Goal: Task Accomplishment & Management: Manage account settings

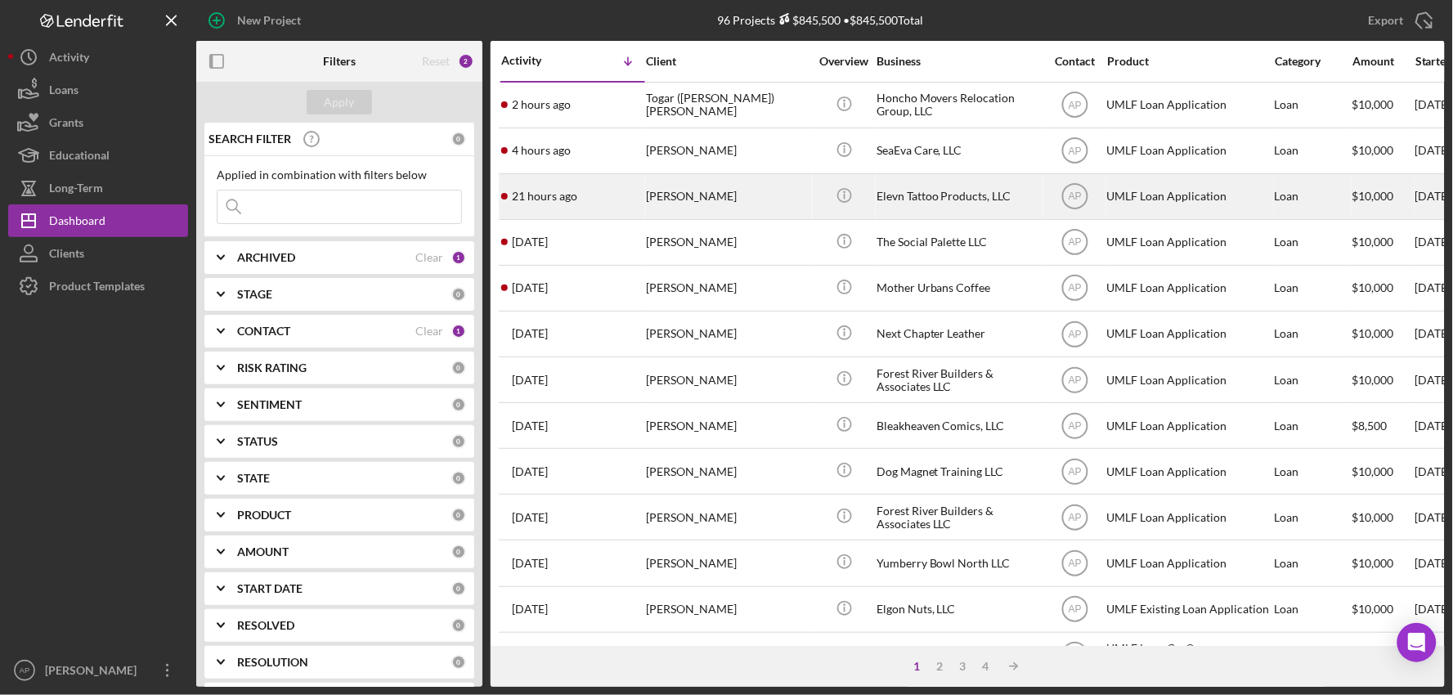
click at [716, 202] on div "[PERSON_NAME]" at bounding box center [728, 196] width 164 height 43
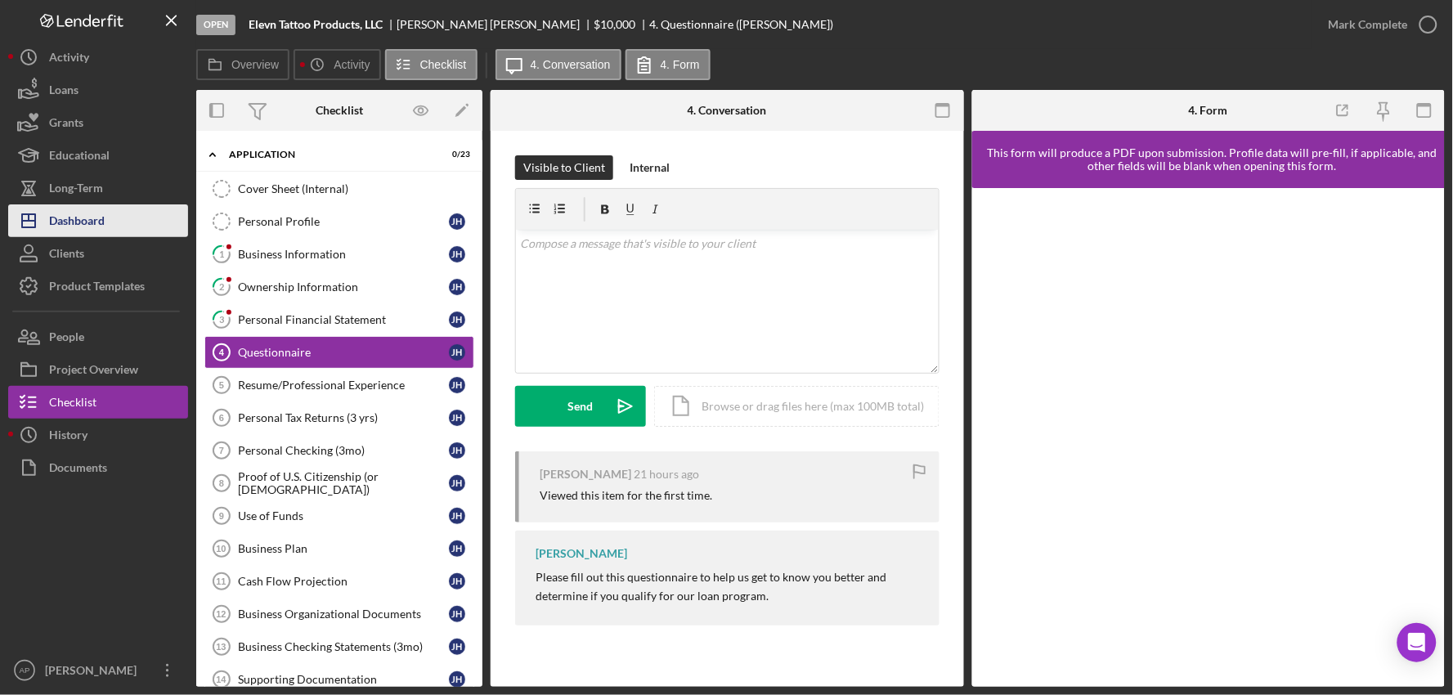
click at [66, 213] on div "Dashboard" at bounding box center [77, 222] width 56 height 37
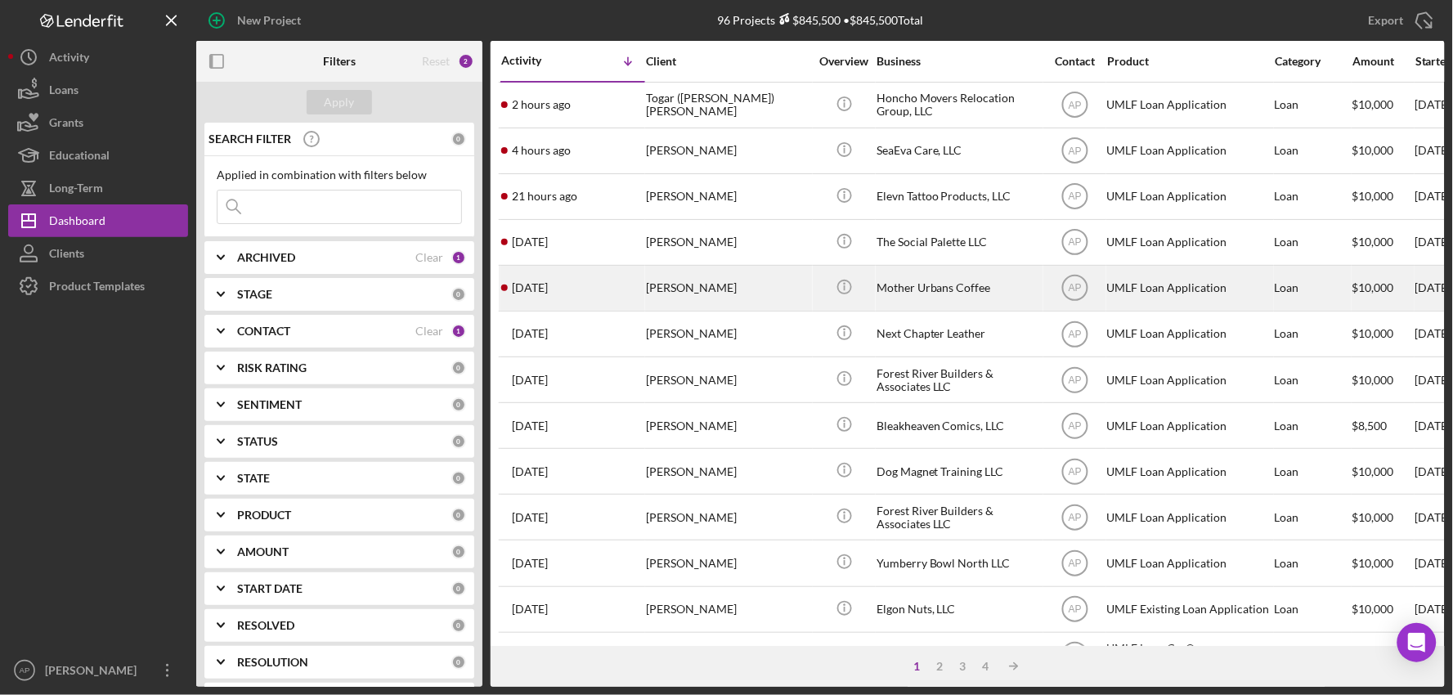
click at [749, 290] on div "[PERSON_NAME]" at bounding box center [728, 288] width 164 height 43
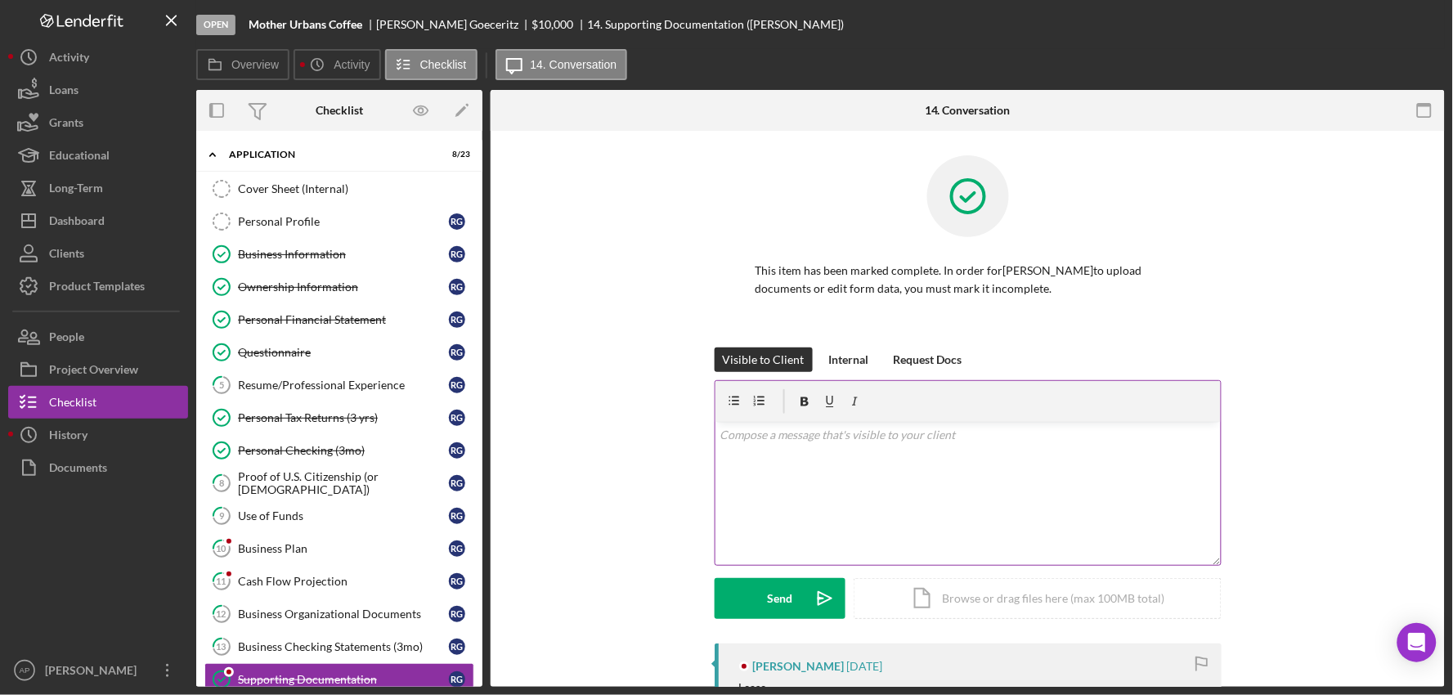
scroll to position [272, 0]
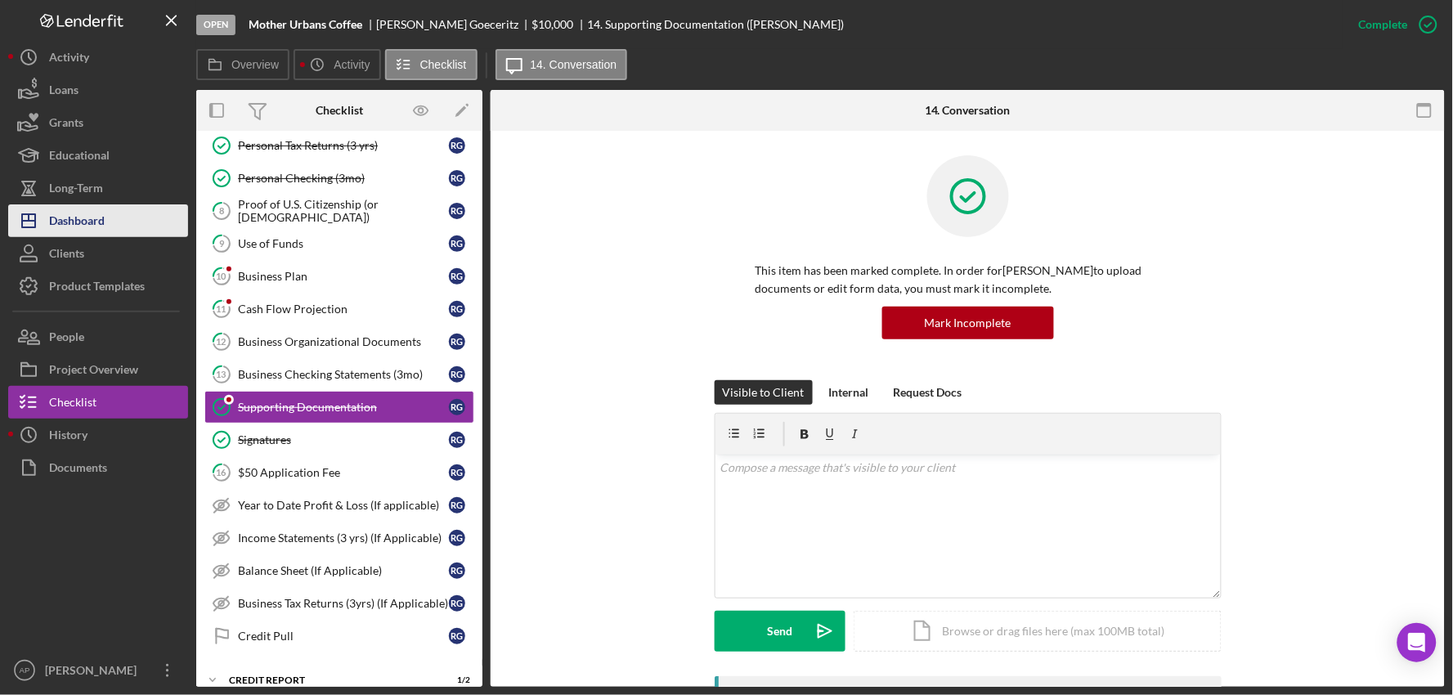
click at [82, 213] on div "Dashboard" at bounding box center [77, 222] width 56 height 37
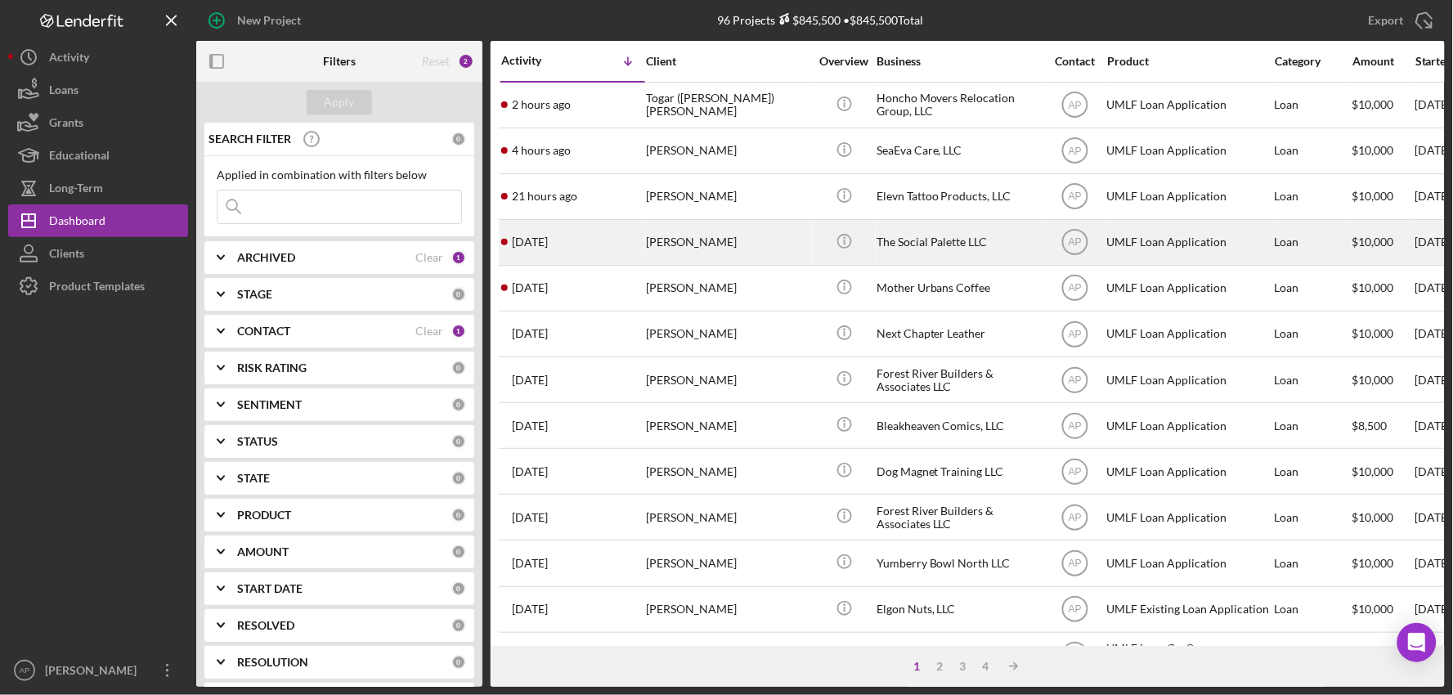
click at [652, 242] on div "[PERSON_NAME]" at bounding box center [728, 242] width 164 height 43
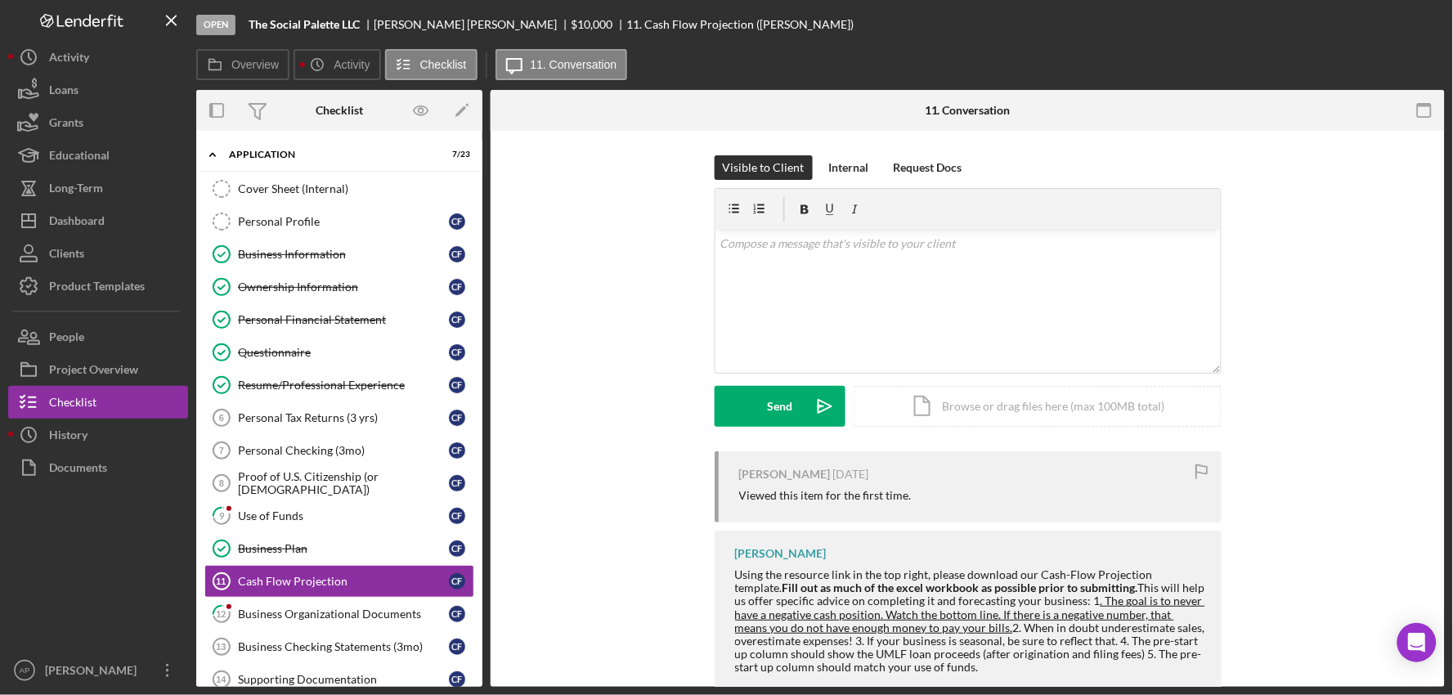
scroll to position [173, 0]
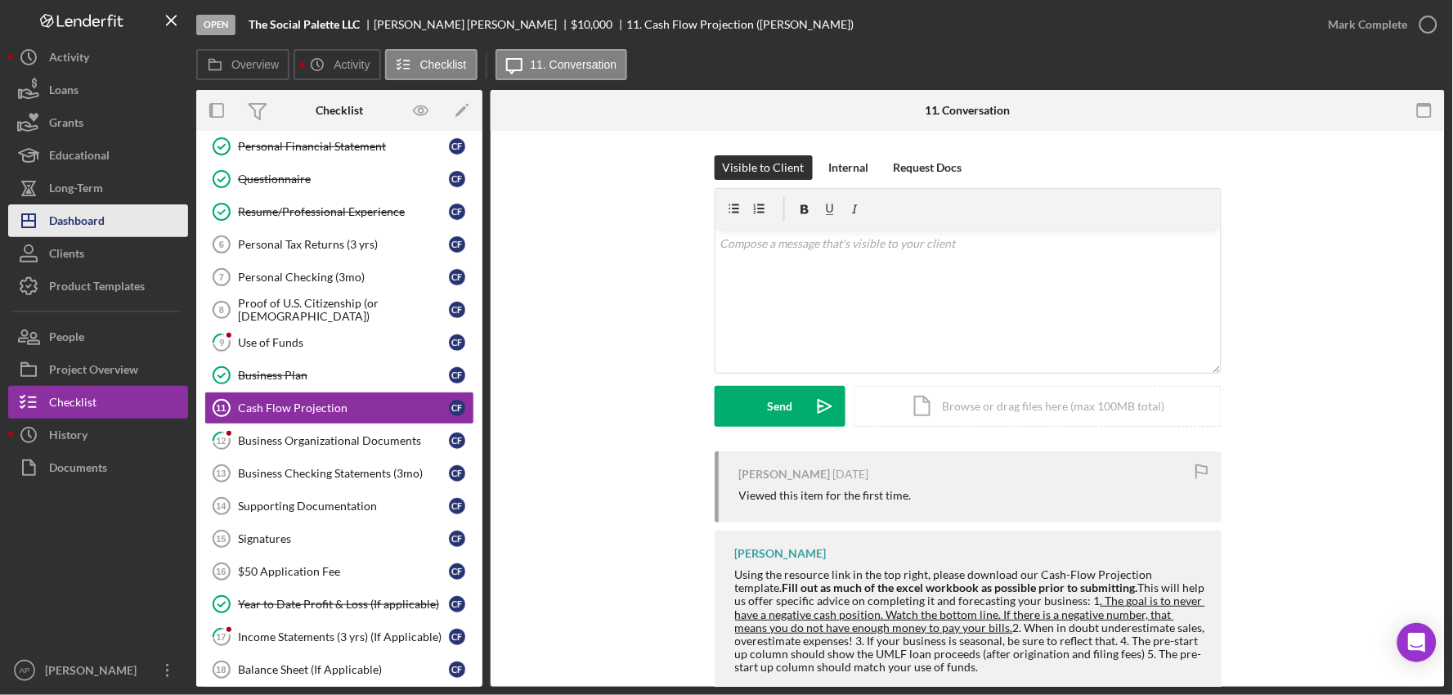
drag, startPoint x: 106, startPoint y: 211, endPoint x: 128, endPoint y: 206, distance: 22.6
click at [107, 211] on button "Icon/Dashboard Dashboard" at bounding box center [98, 220] width 180 height 33
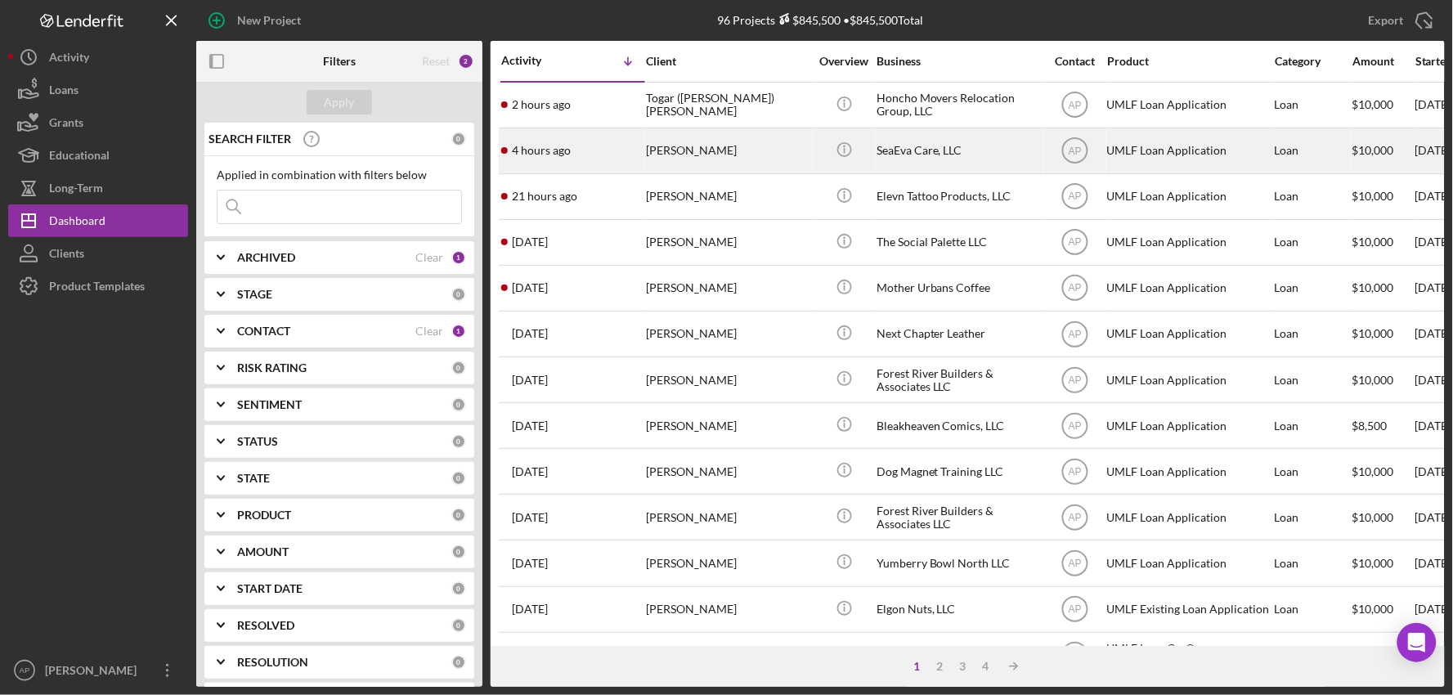
click at [739, 160] on div "[PERSON_NAME]" at bounding box center [728, 150] width 164 height 43
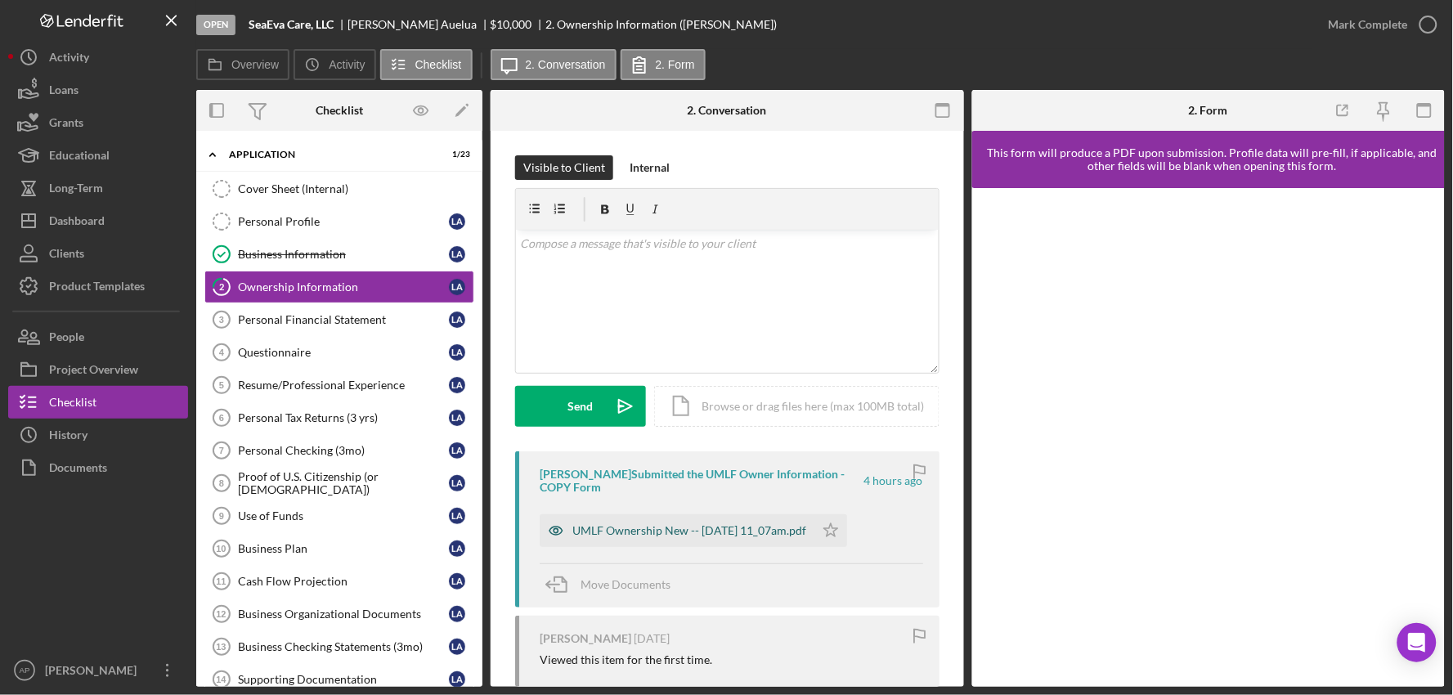
click at [675, 540] on div "UMLF Ownership New -- [DATE] 11_07am.pdf" at bounding box center [677, 530] width 275 height 33
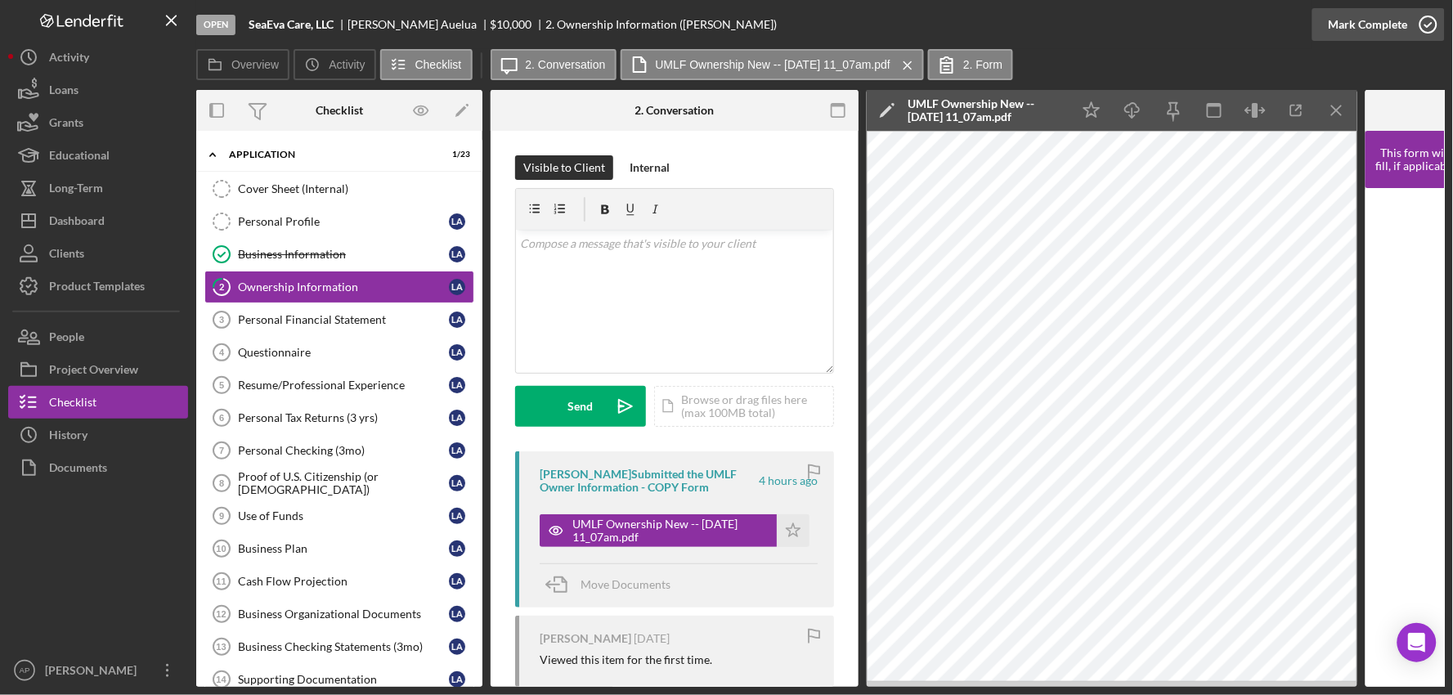
click at [1388, 35] on div "Mark Complete" at bounding box center [1368, 24] width 79 height 33
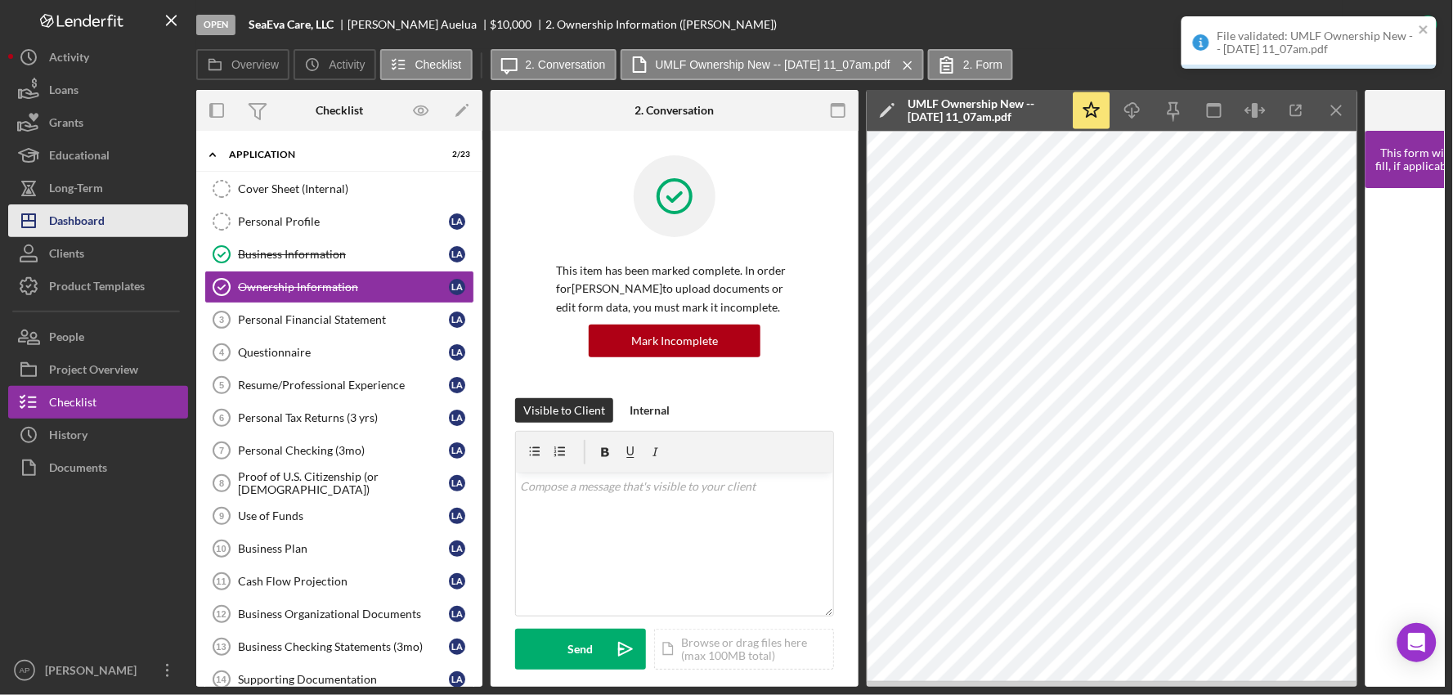
click at [98, 229] on div "Dashboard" at bounding box center [77, 222] width 56 height 37
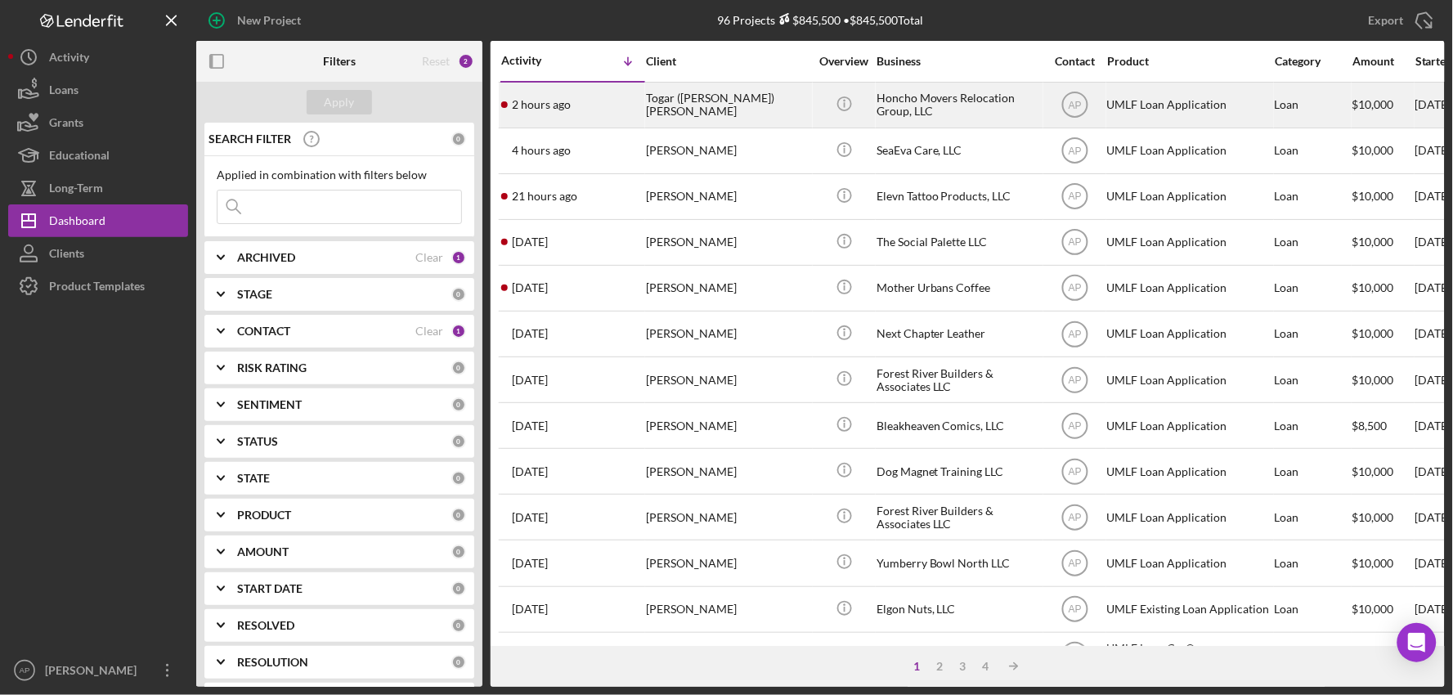
click at [722, 113] on div "Togar ([PERSON_NAME]) [PERSON_NAME]" at bounding box center [728, 104] width 164 height 43
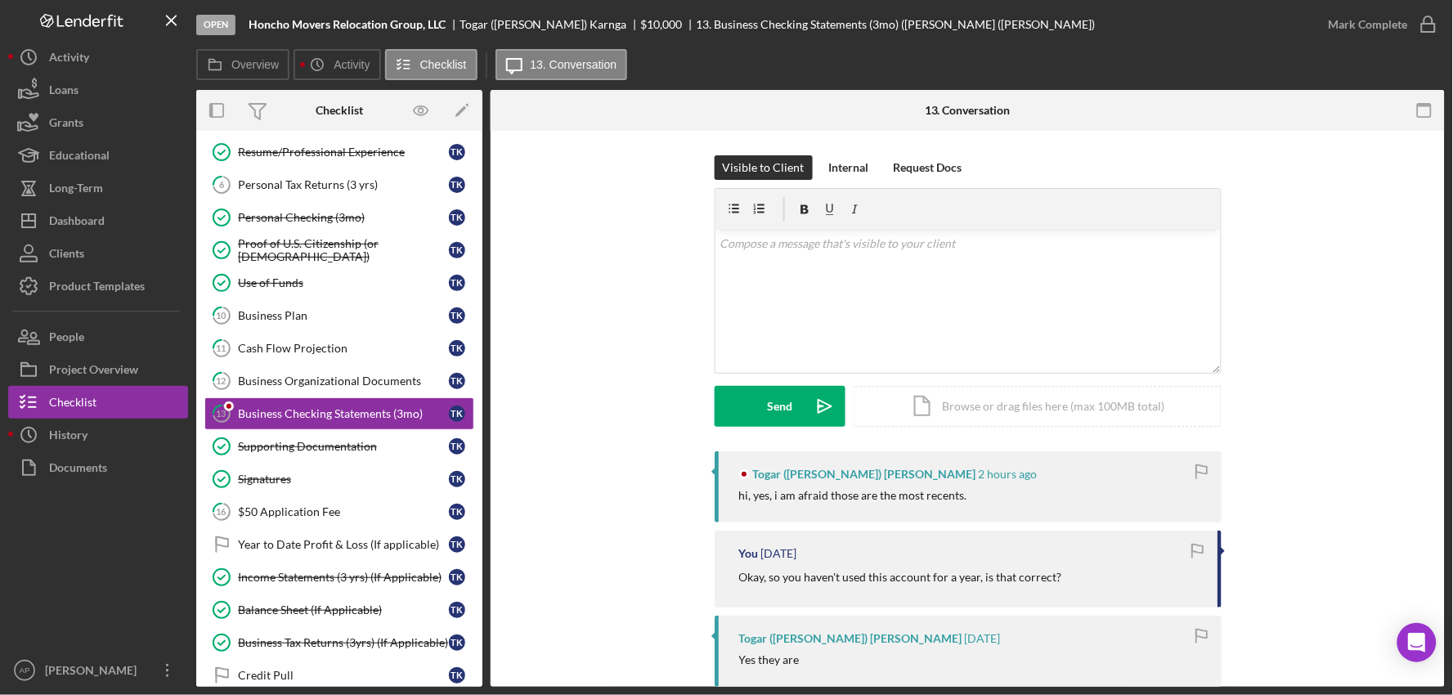
scroll to position [207, 0]
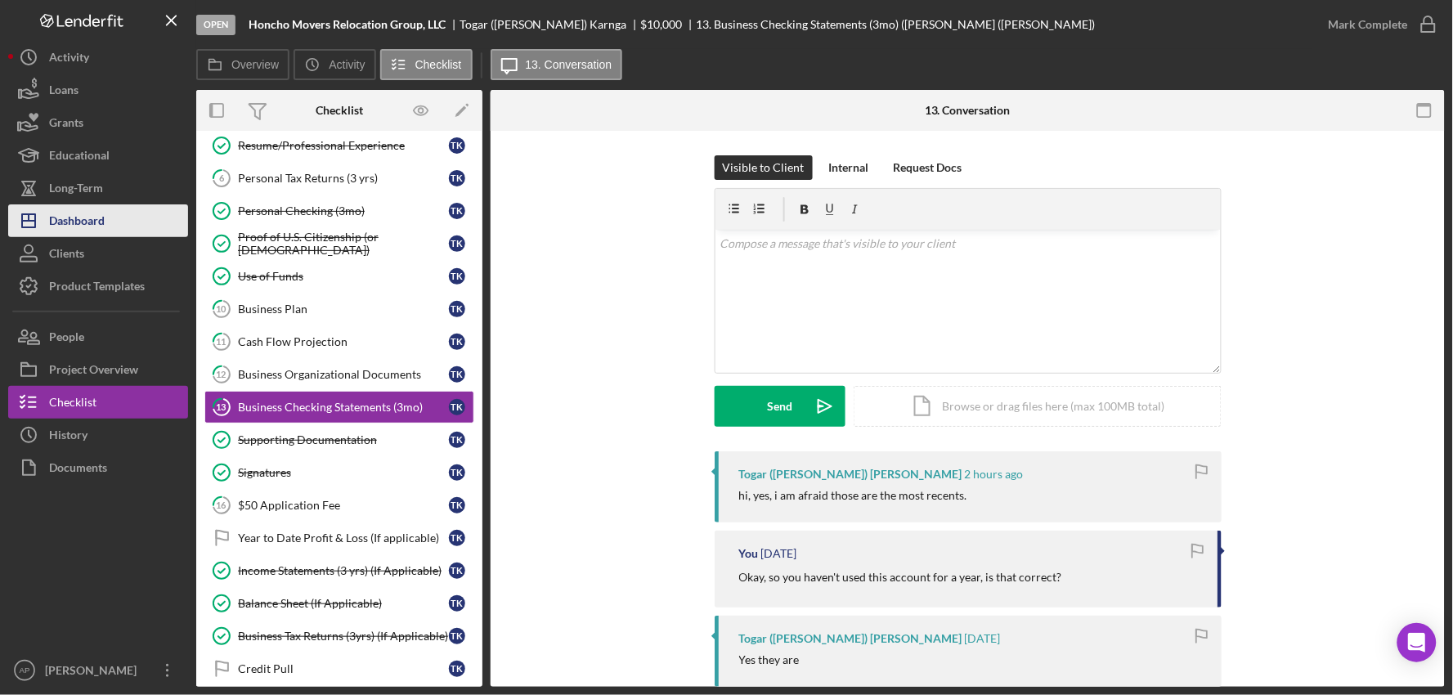
click at [96, 218] on div "Dashboard" at bounding box center [77, 222] width 56 height 37
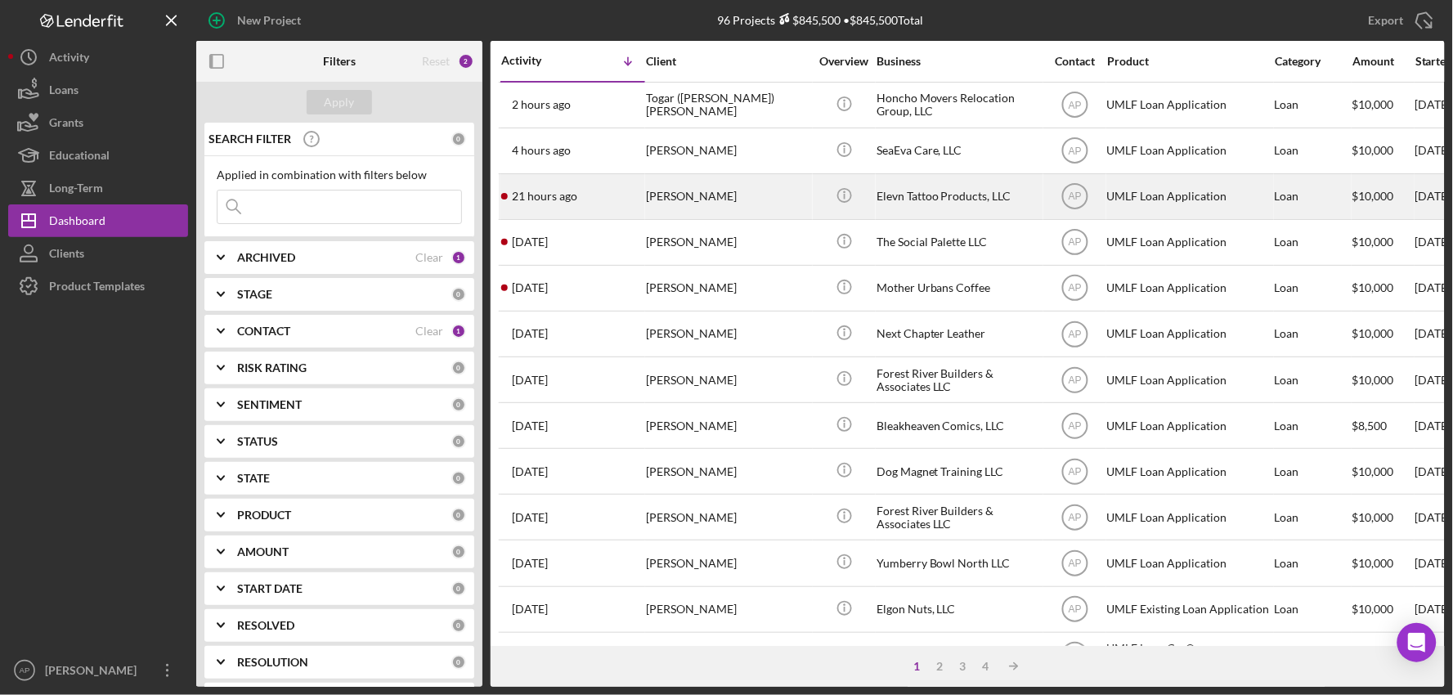
click at [726, 203] on div "[PERSON_NAME]" at bounding box center [728, 196] width 164 height 43
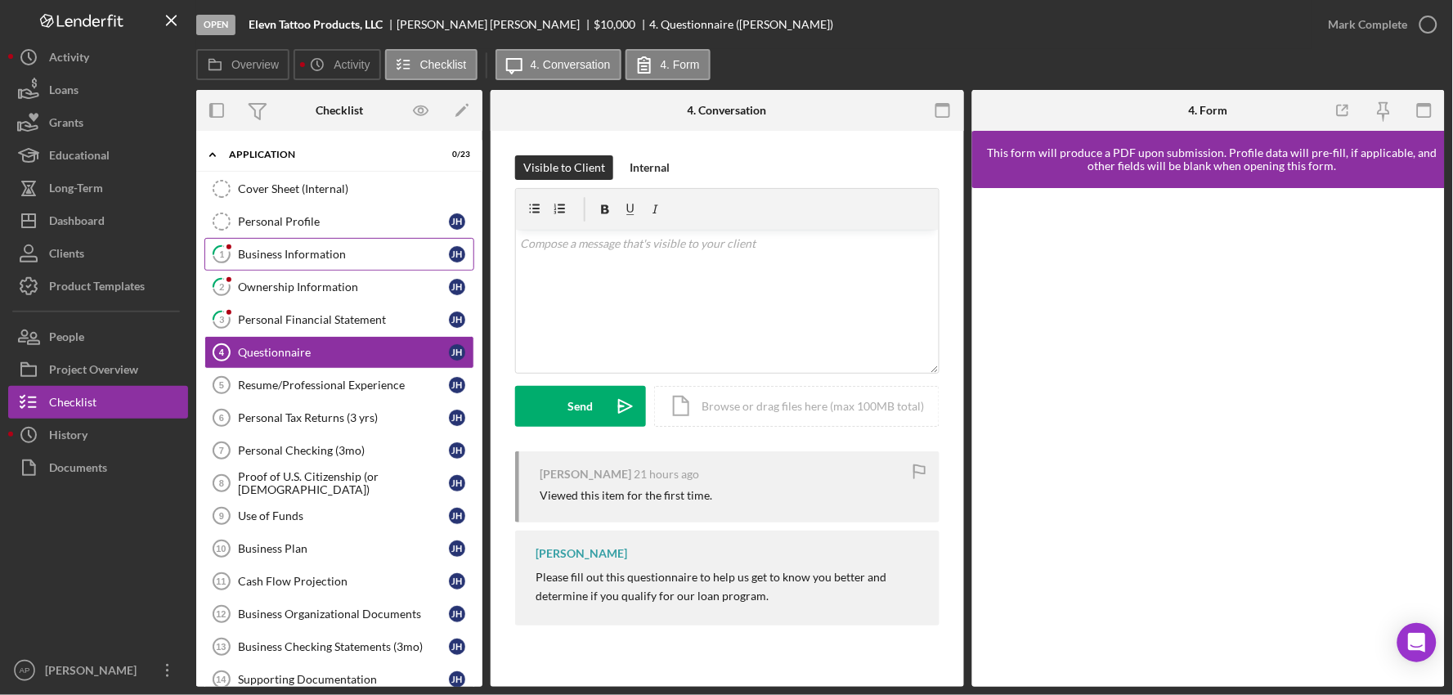
click at [307, 270] on link "1 Business Information [PERSON_NAME]" at bounding box center [339, 254] width 270 height 33
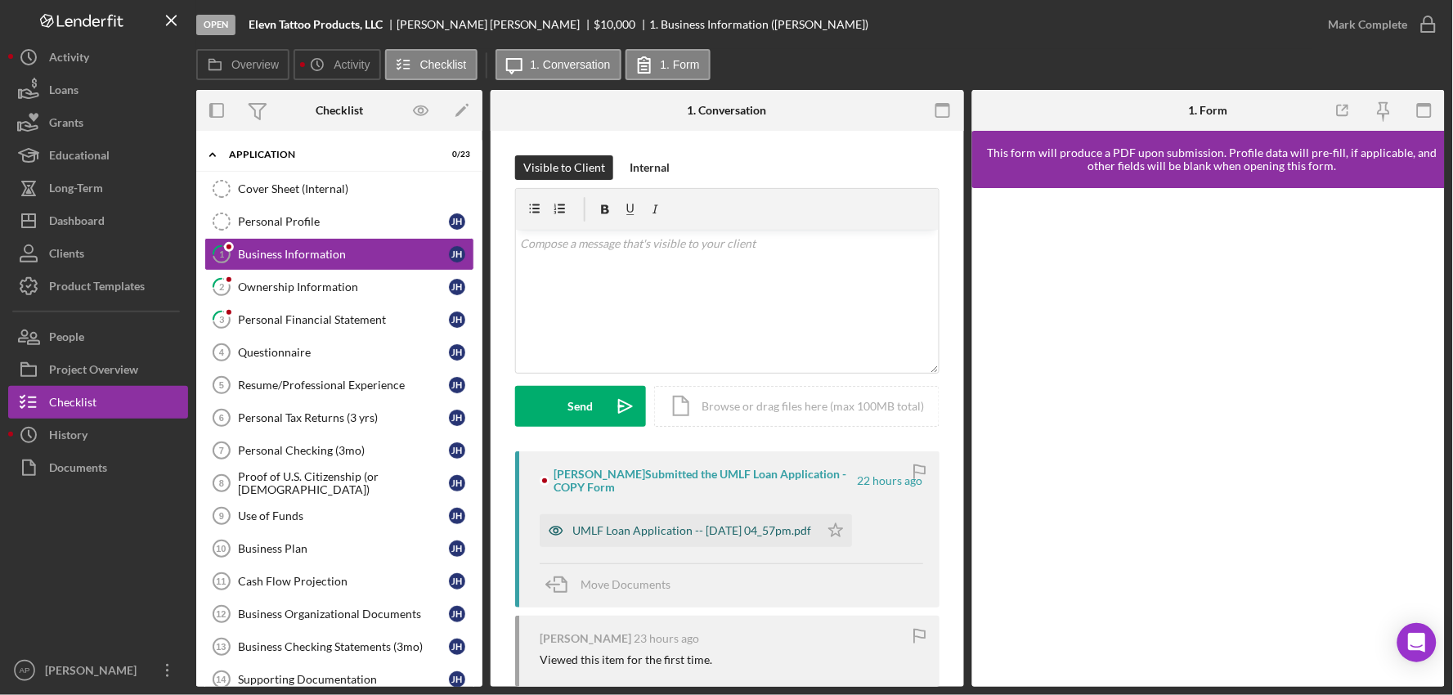
click at [707, 546] on div "UMLF Loan Application -- [DATE] 04_57pm.pdf" at bounding box center [680, 530] width 280 height 33
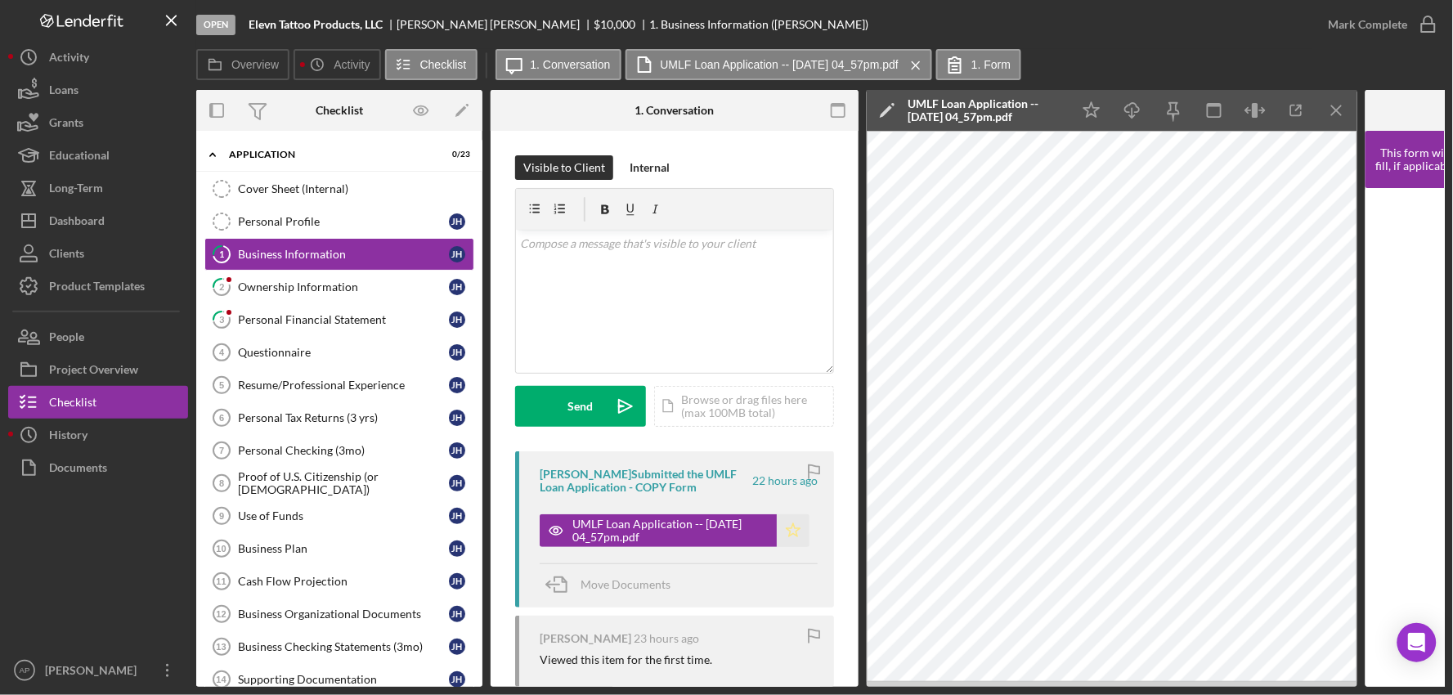
click at [787, 537] on icon "Icon/Star" at bounding box center [793, 530] width 33 height 33
click at [1375, 34] on div "Mark Complete" at bounding box center [1368, 24] width 79 height 33
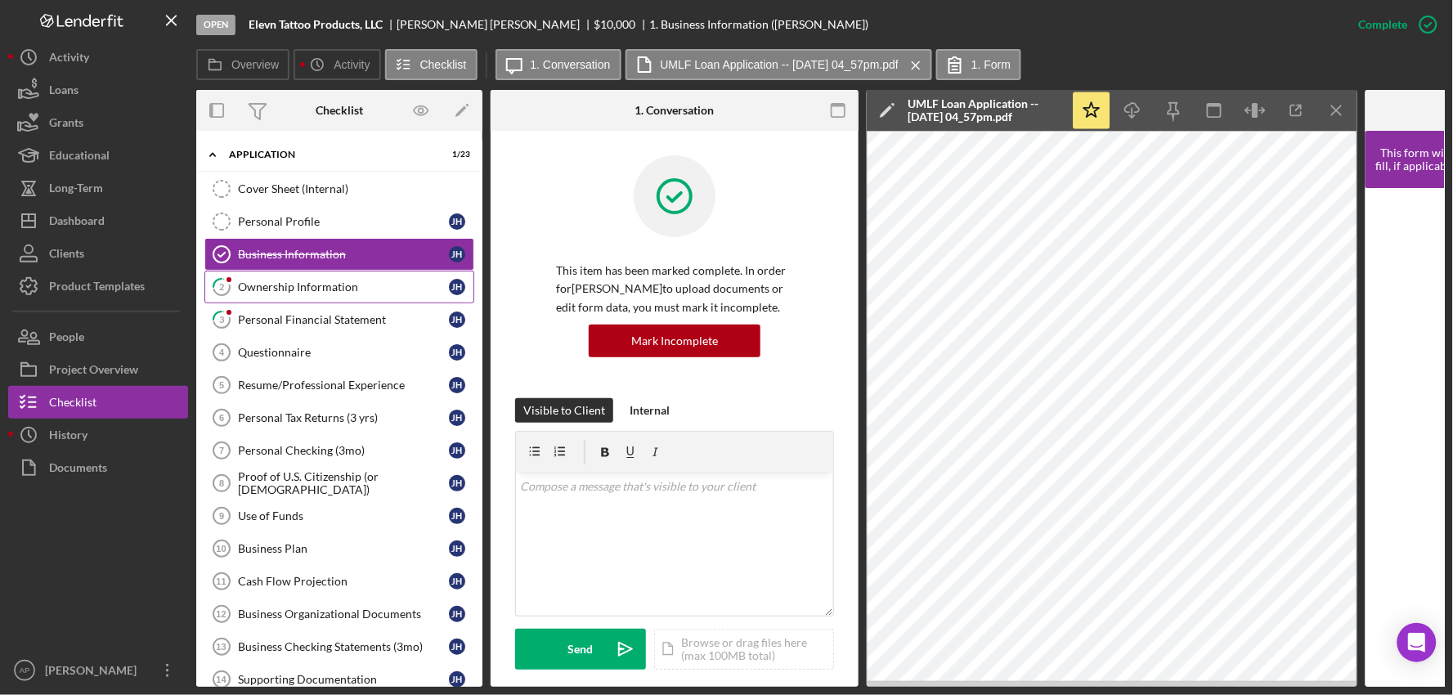
click at [300, 287] on div "Ownership Information" at bounding box center [343, 286] width 211 height 13
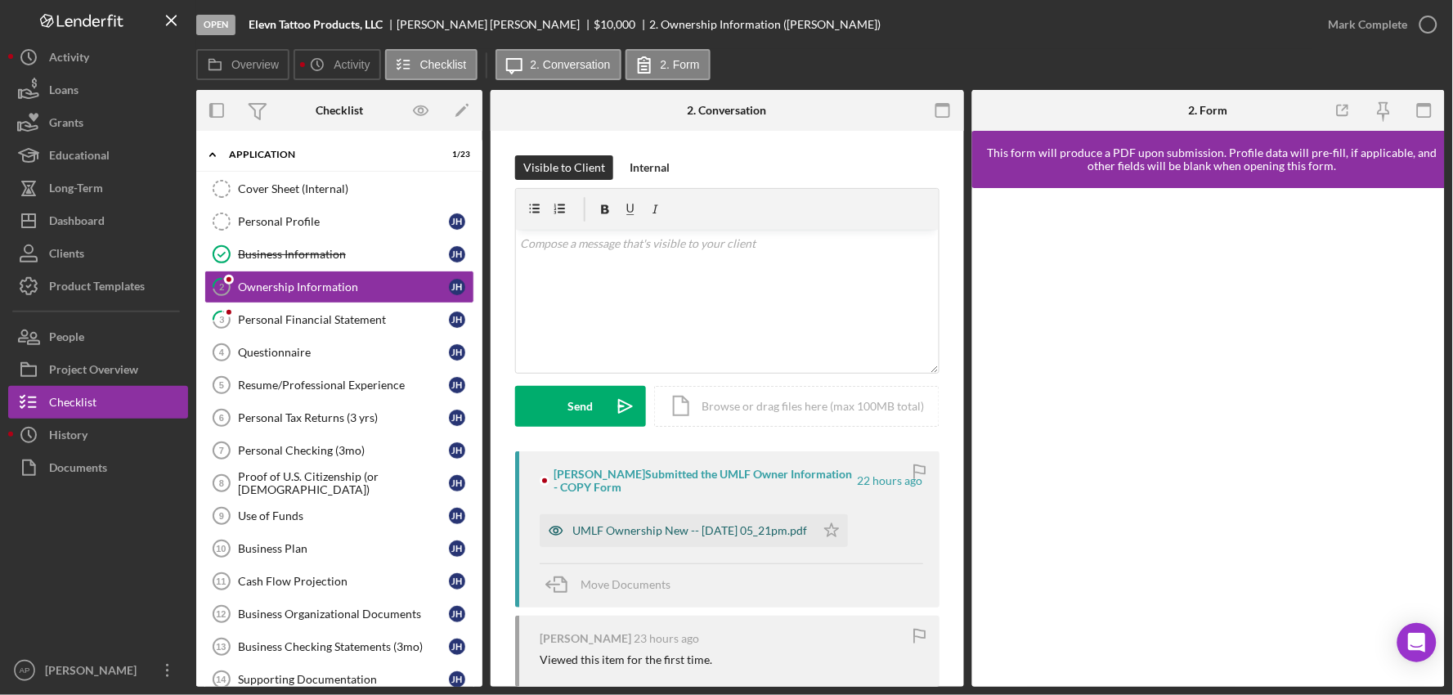
click at [650, 536] on div "UMLF Ownership New -- [DATE] 05_21pm.pdf" at bounding box center [689, 530] width 235 height 13
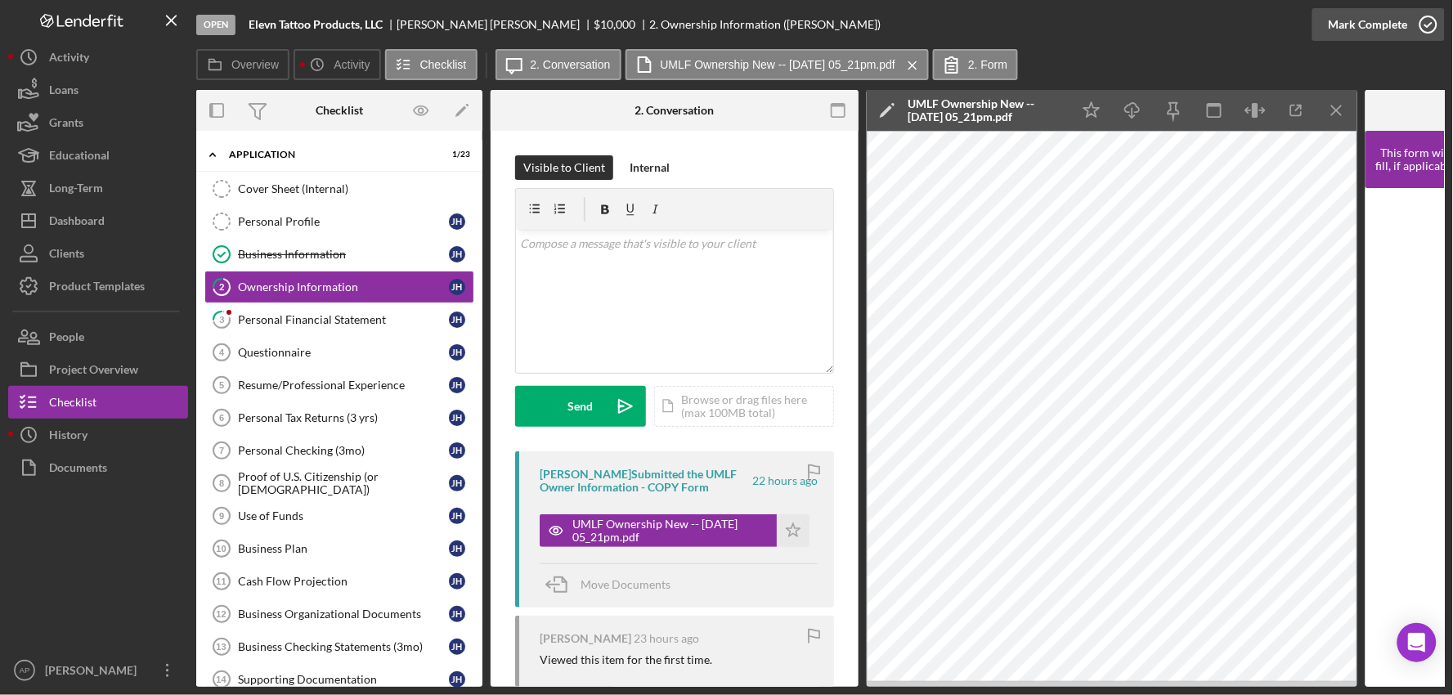
click at [1342, 31] on div "Mark Complete" at bounding box center [1368, 24] width 79 height 33
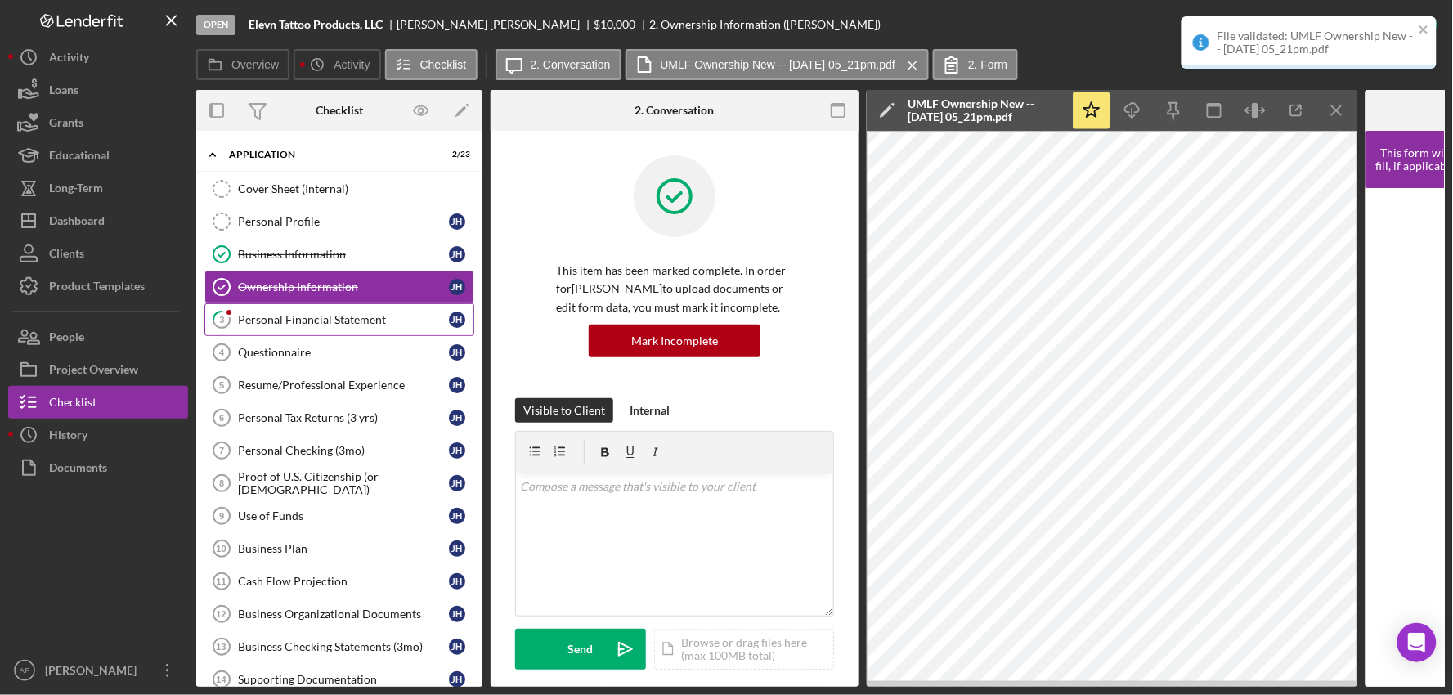
click at [241, 312] on icon "3" at bounding box center [221, 319] width 41 height 41
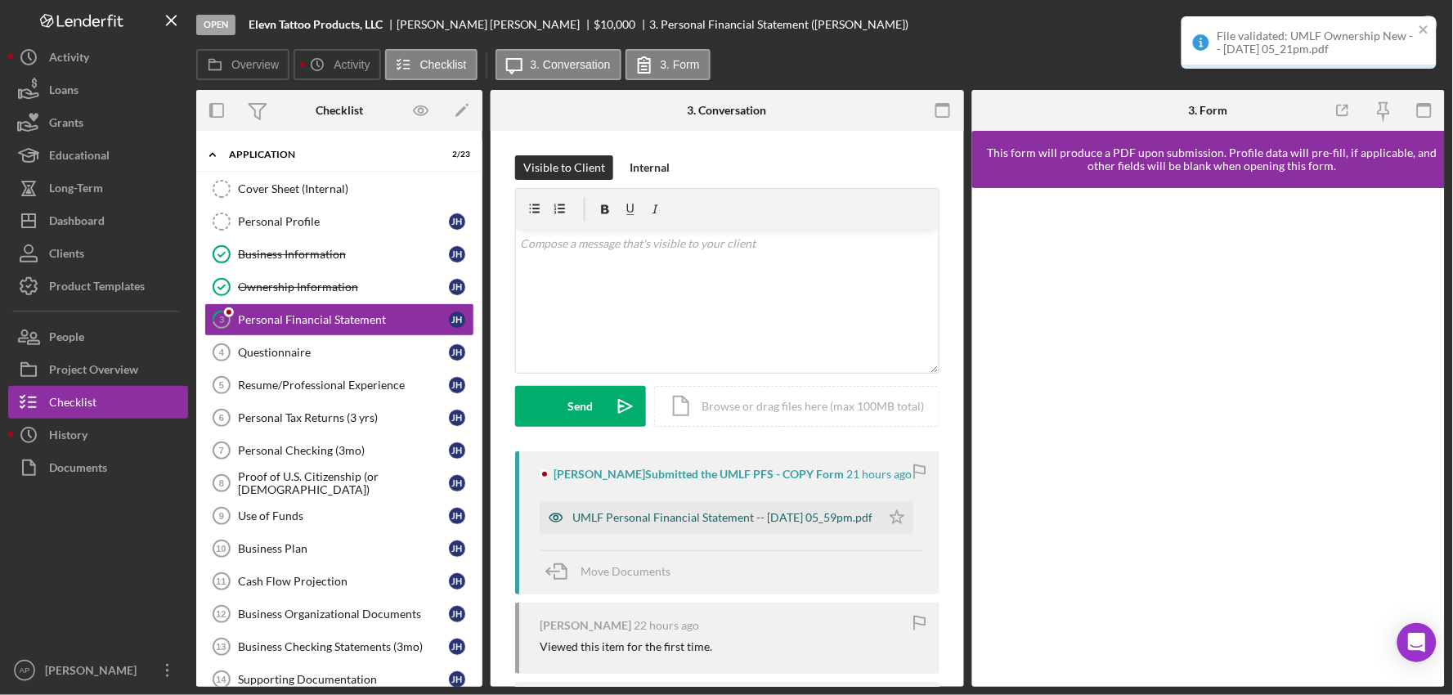
click at [625, 511] on div "UMLF Personal Financial Statement -- [DATE] 05_59pm.pdf" at bounding box center [722, 517] width 300 height 13
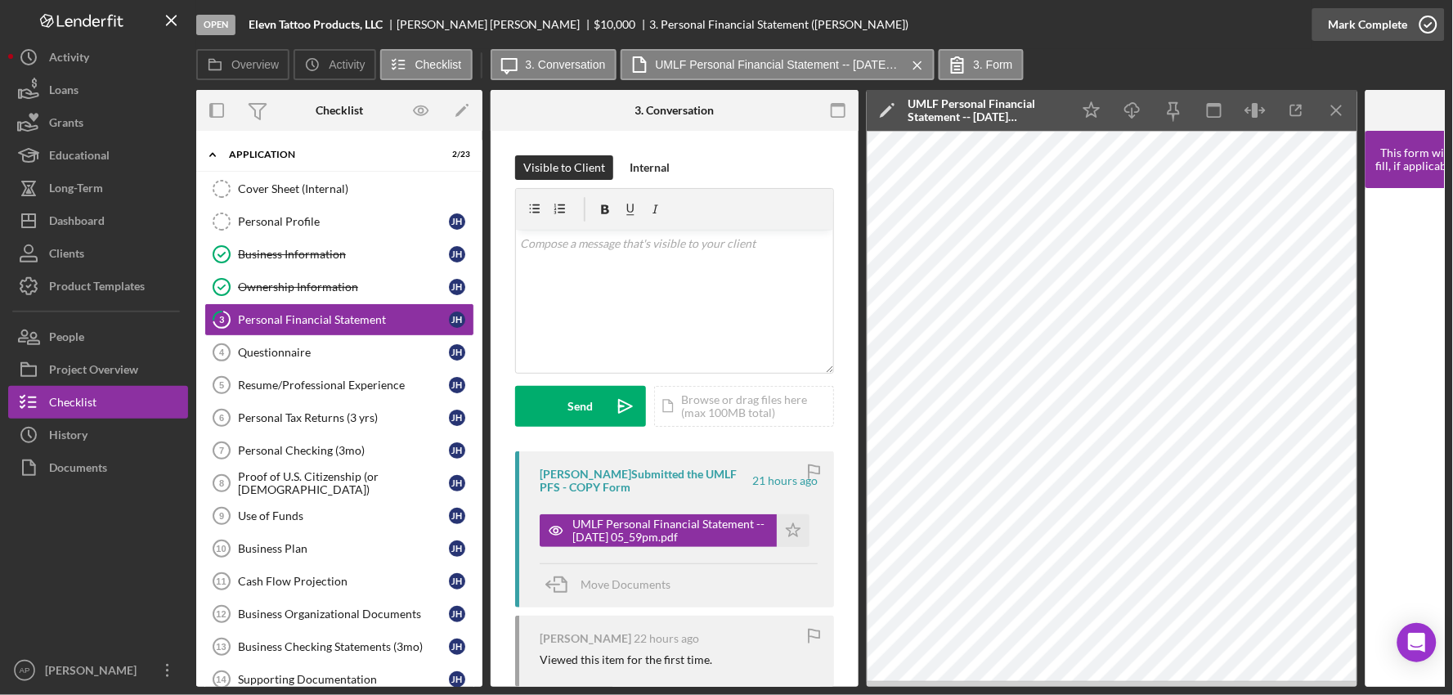
click at [1329, 13] on button "Mark Complete" at bounding box center [1378, 24] width 132 height 33
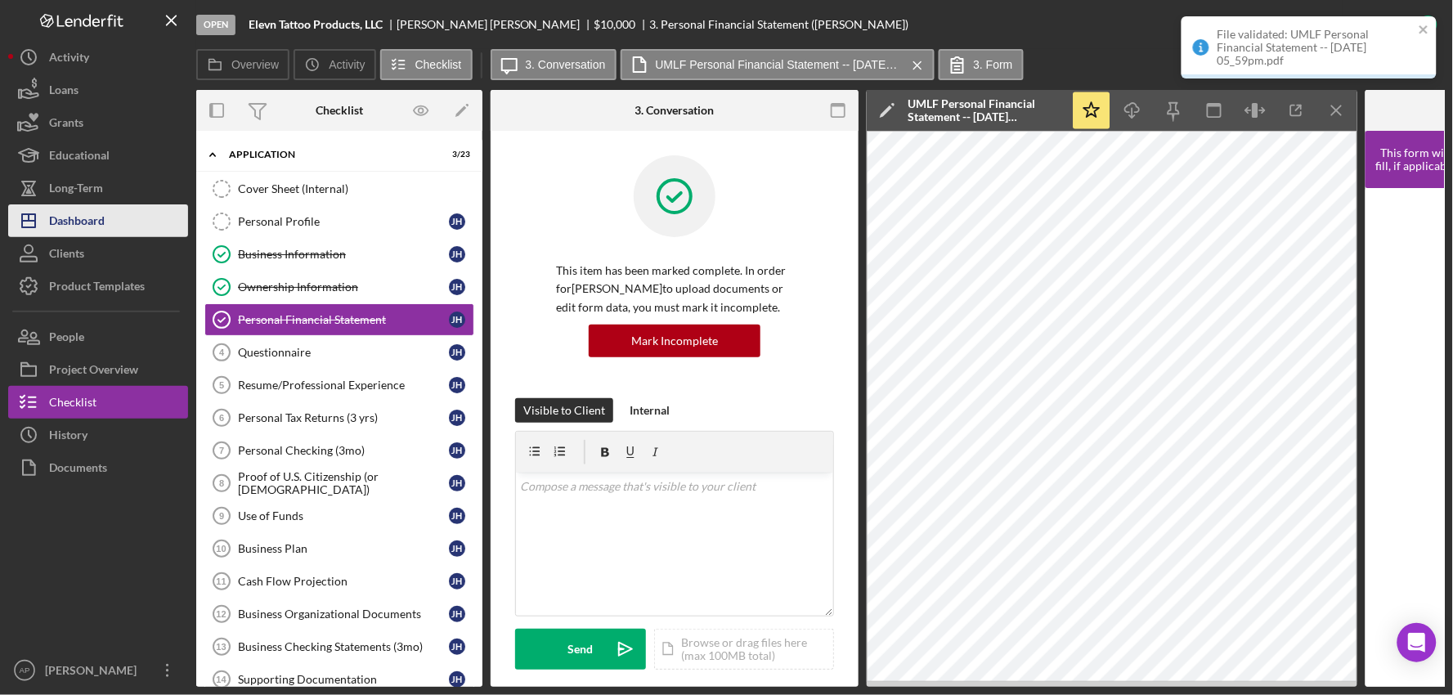
click at [66, 214] on div "Dashboard" at bounding box center [77, 222] width 56 height 37
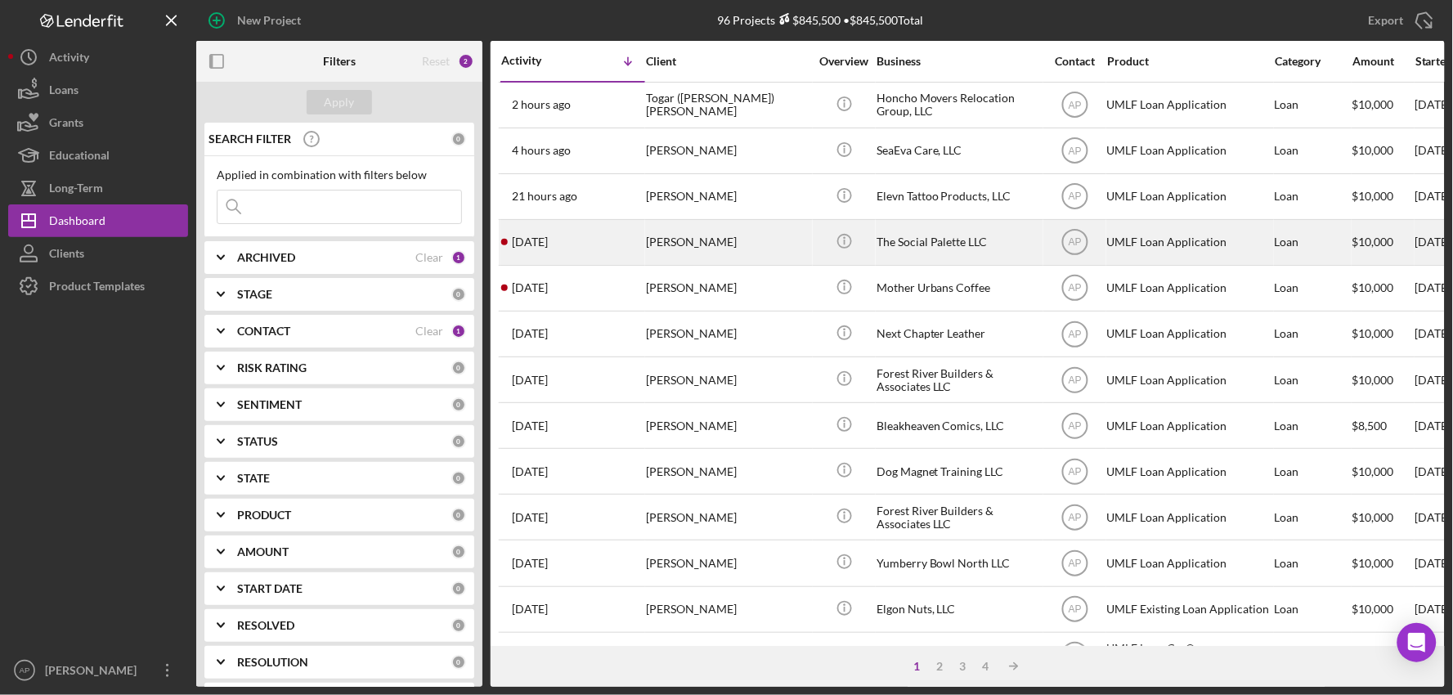
click at [606, 244] on div "[DATE] [PERSON_NAME]" at bounding box center [572, 242] width 143 height 43
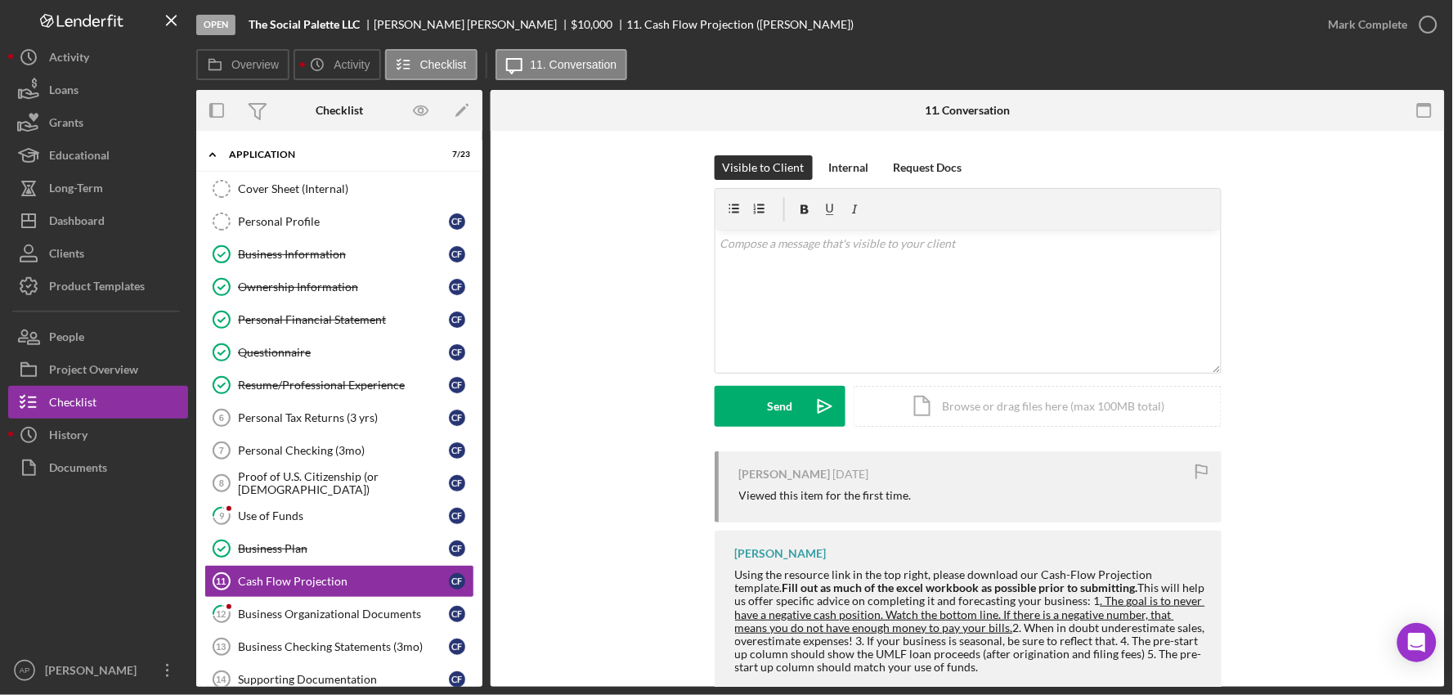
scroll to position [173, 0]
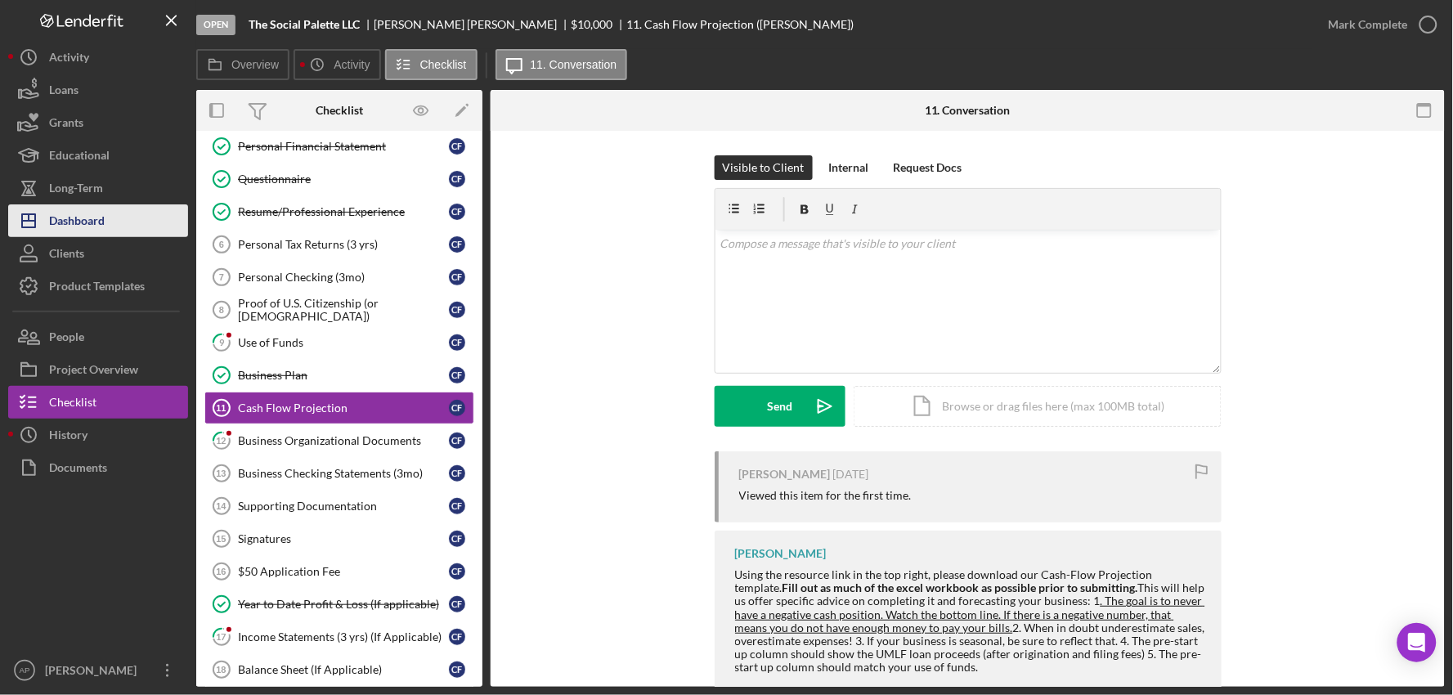
click at [49, 207] on div "Dashboard" at bounding box center [77, 222] width 56 height 37
